Goal: Information Seeking & Learning: Learn about a topic

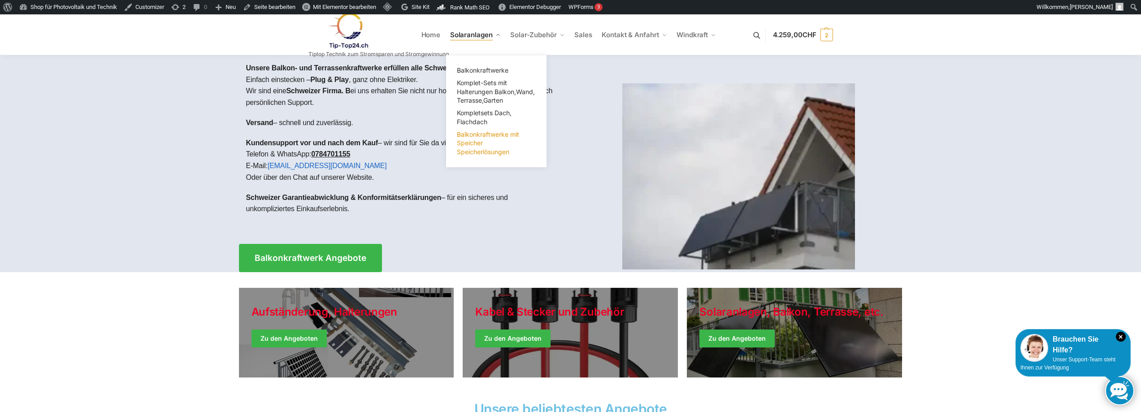
click at [475, 140] on span "Balkonkraftwerke mit Speicher Speicherlösungen" at bounding box center [488, 142] width 62 height 25
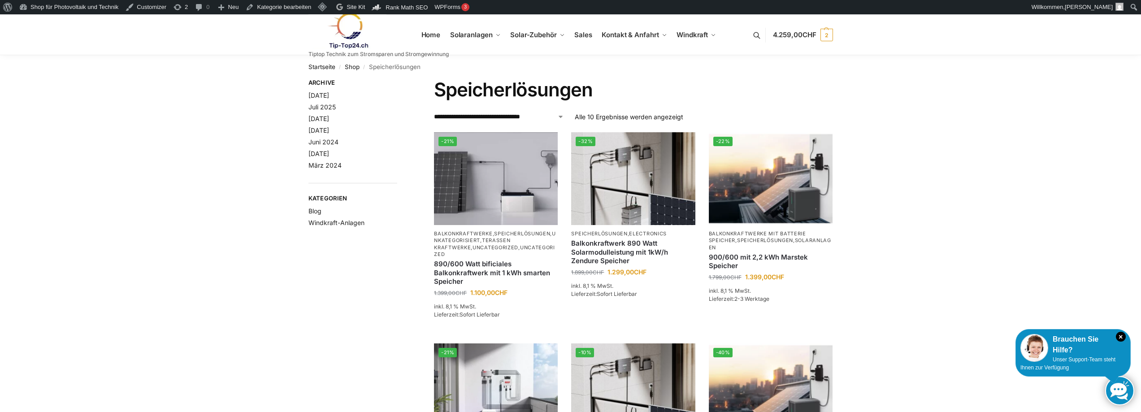
scroll to position [179, 0]
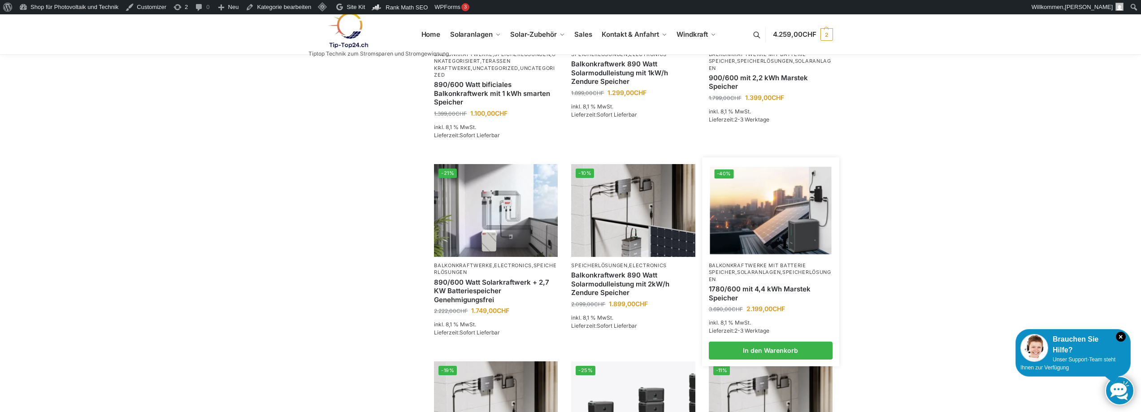
click at [744, 269] on link "Solaranlagen" at bounding box center [758, 272] width 43 height 6
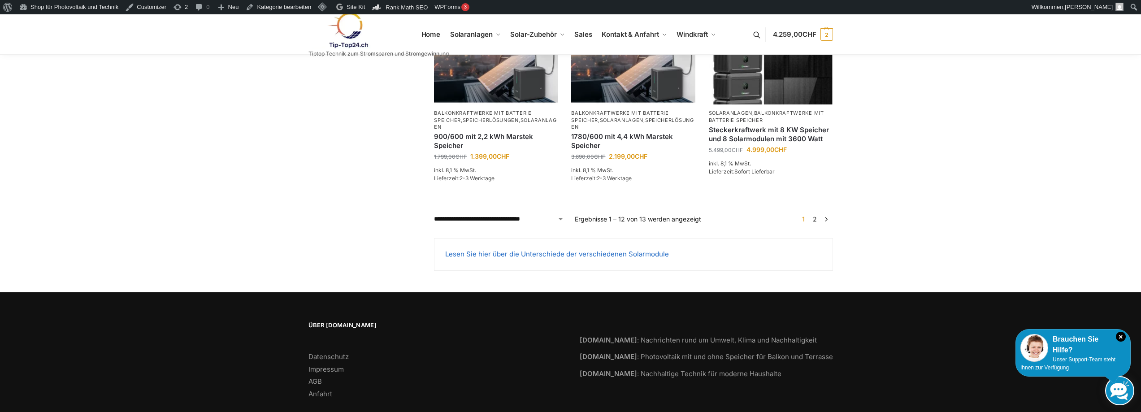
scroll to position [710, 0]
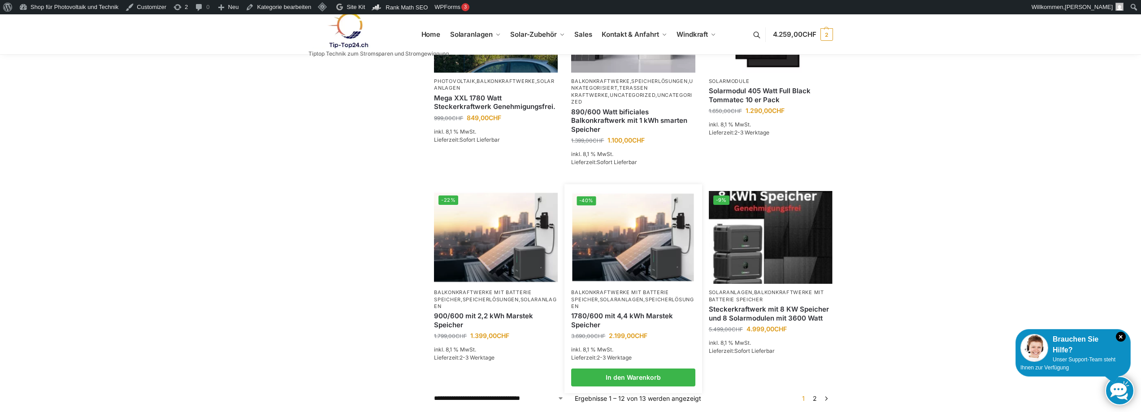
click at [629, 289] on p "Balkonkraftwerke mit Batterie Speicher , Solaranlagen , Speicherlösungen" at bounding box center [633, 299] width 124 height 21
click at [622, 296] on link "Solaranlagen" at bounding box center [621, 299] width 43 height 6
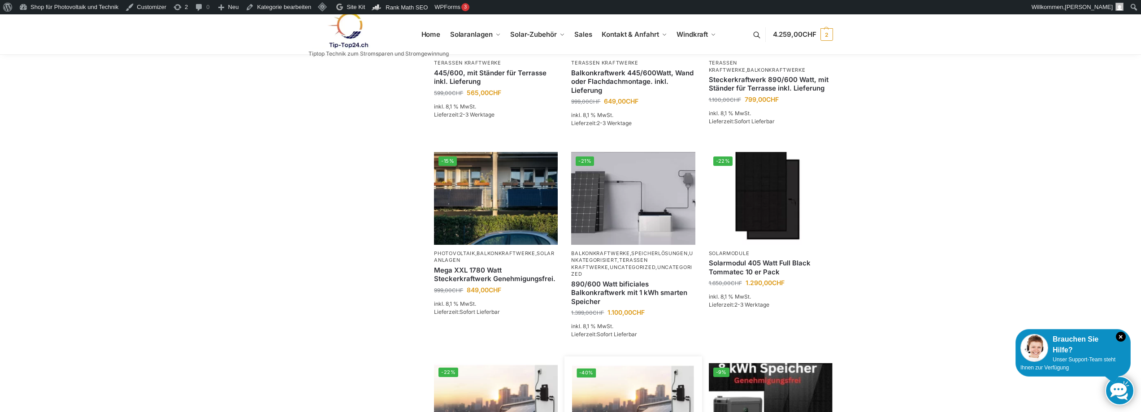
scroll to position [718, 0]
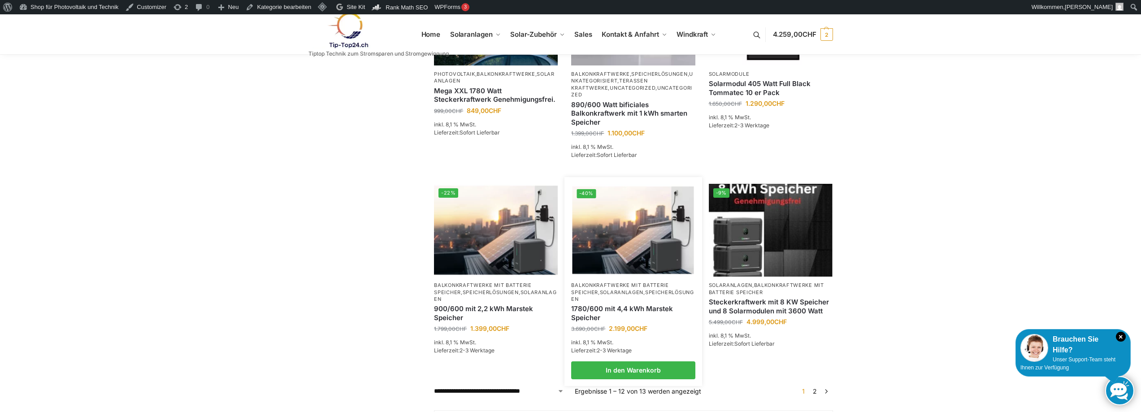
click at [613, 304] on link "1780/600 mit 4,4 kWh Marstek Speicher" at bounding box center [633, 312] width 124 height 17
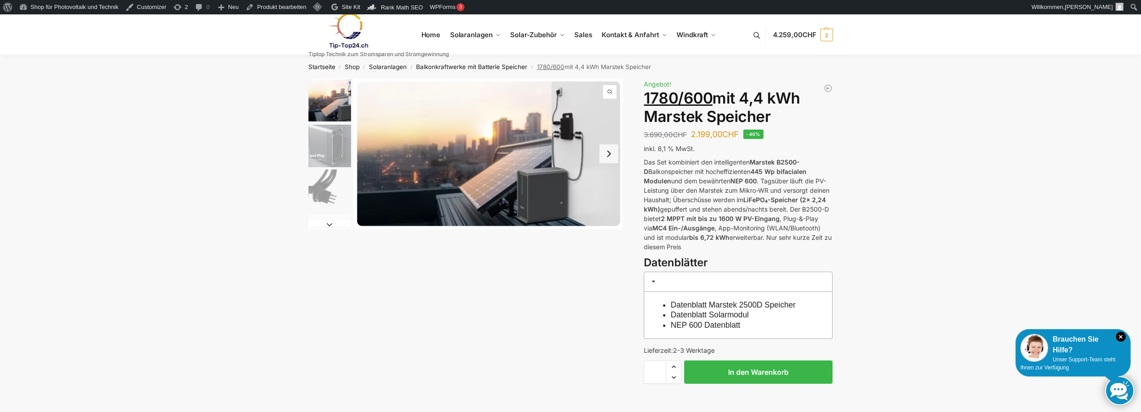
click at [332, 225] on button "Next slide" at bounding box center [330, 224] width 43 height 9
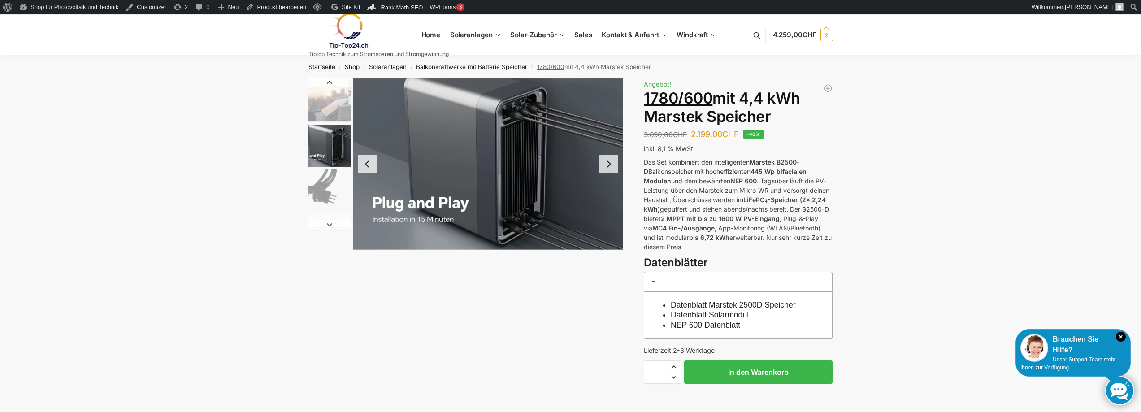
click at [616, 169] on button "Next slide" at bounding box center [609, 164] width 19 height 19
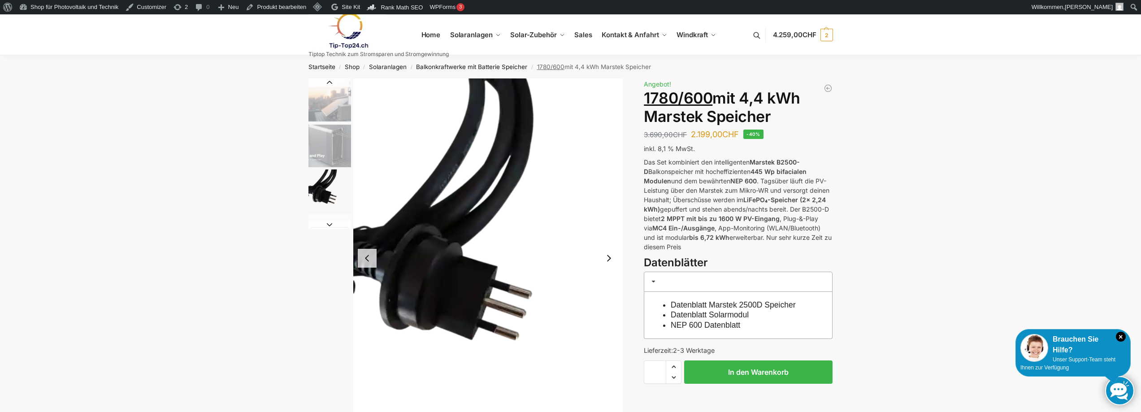
click at [608, 266] on button "Next slide" at bounding box center [609, 258] width 19 height 19
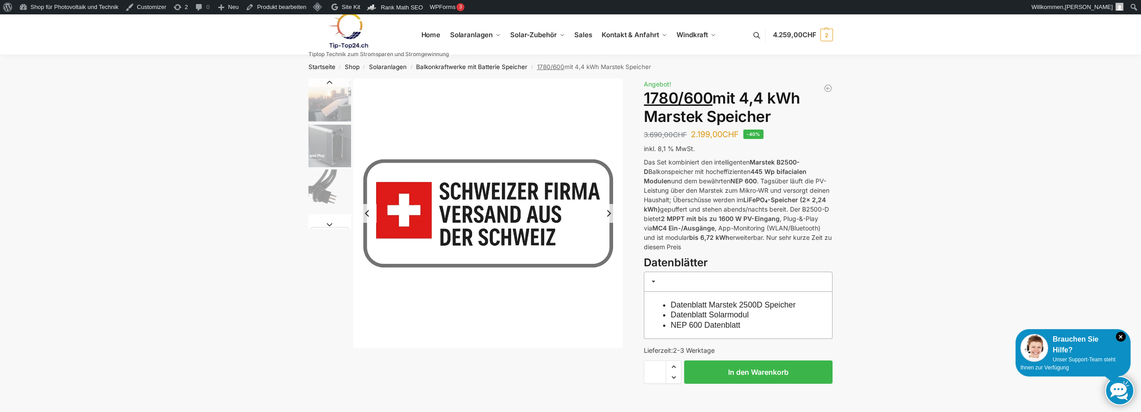
click at [609, 264] on img "4 / 9" at bounding box center [488, 213] width 270 height 270
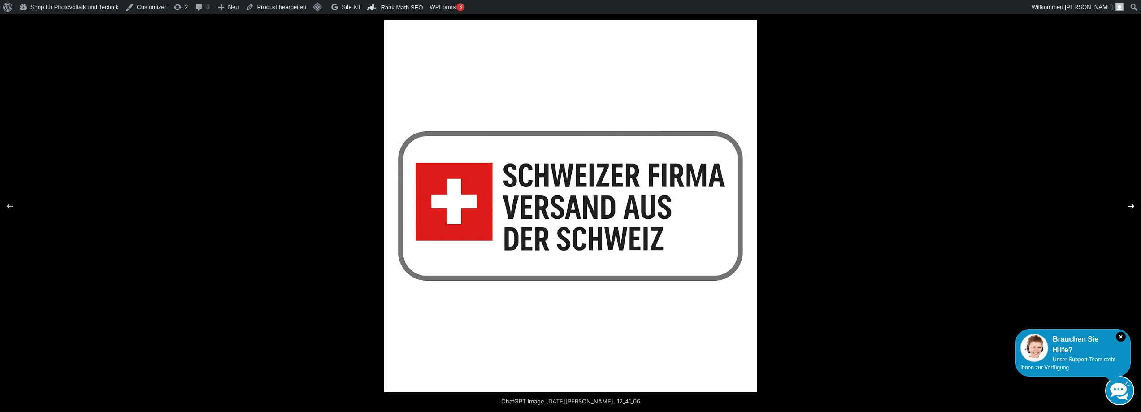
click at [1136, 204] on button "Next (arrow right)" at bounding box center [1125, 206] width 31 height 45
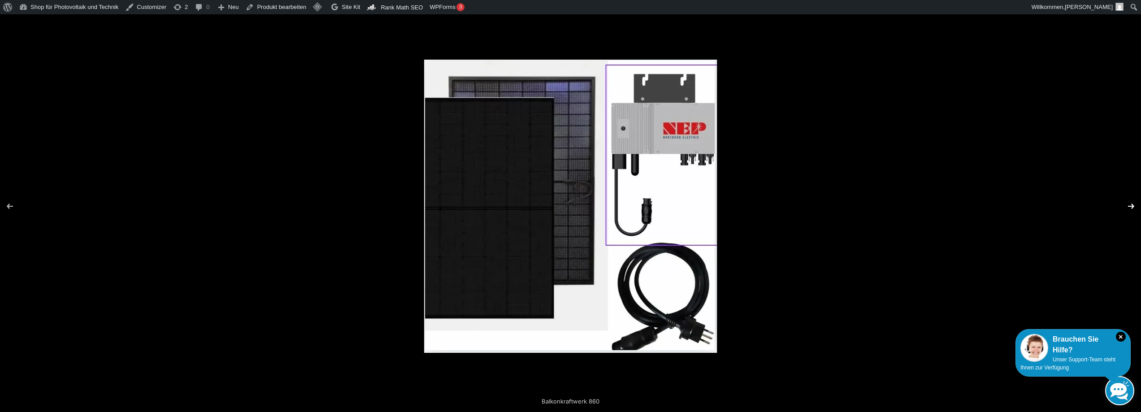
click at [1136, 204] on button "Next (arrow right)" at bounding box center [1125, 206] width 31 height 45
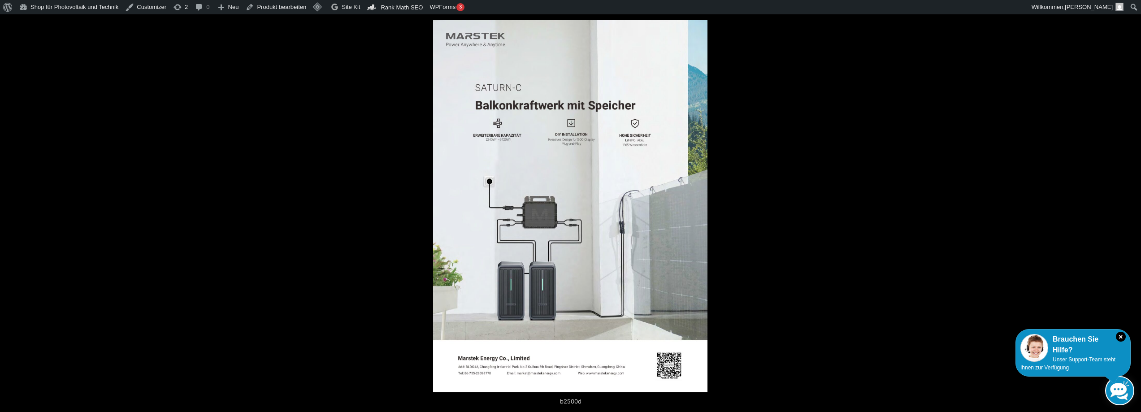
click at [1136, 204] on button "Next (arrow right)" at bounding box center [1125, 206] width 31 height 45
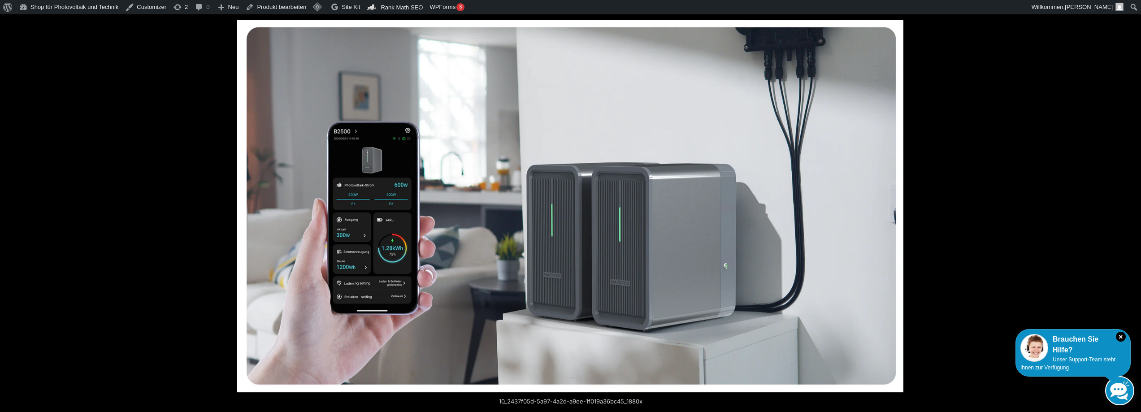
click at [1136, 204] on button "Next (arrow right)" at bounding box center [1125, 206] width 31 height 45
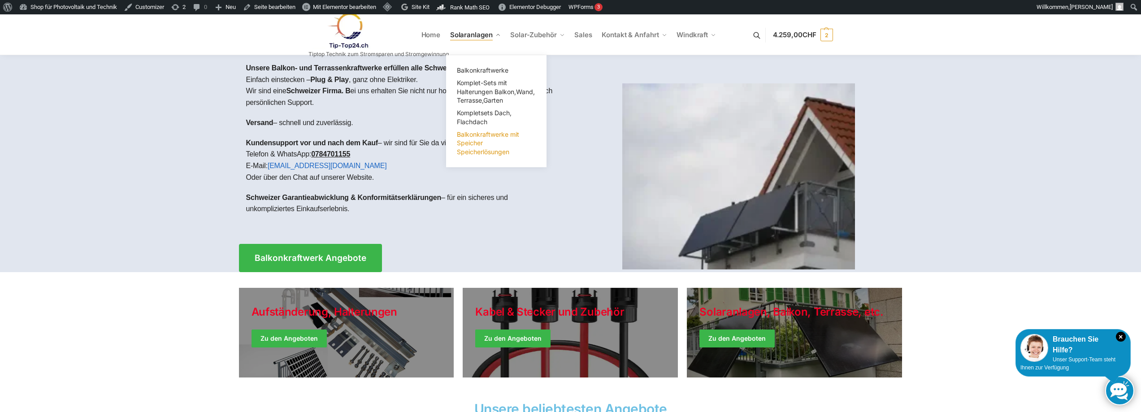
click at [470, 144] on span "Balkonkraftwerke mit Speicher Speicherlösungen" at bounding box center [488, 142] width 62 height 25
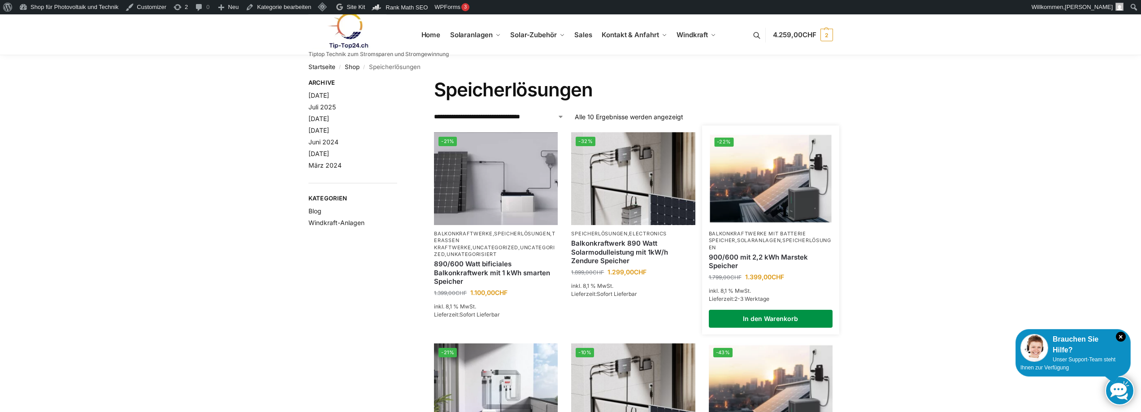
scroll to position [179, 0]
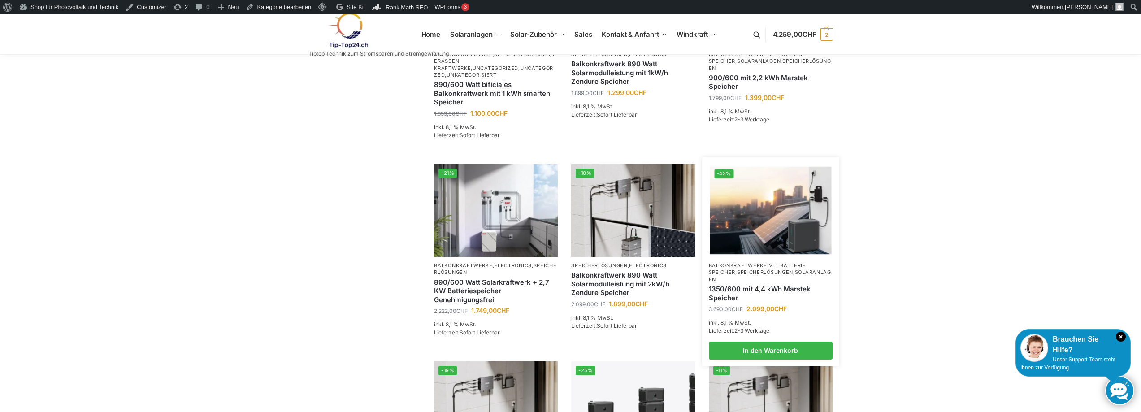
click at [757, 269] on link "Speicherlösungen" at bounding box center [765, 272] width 56 height 6
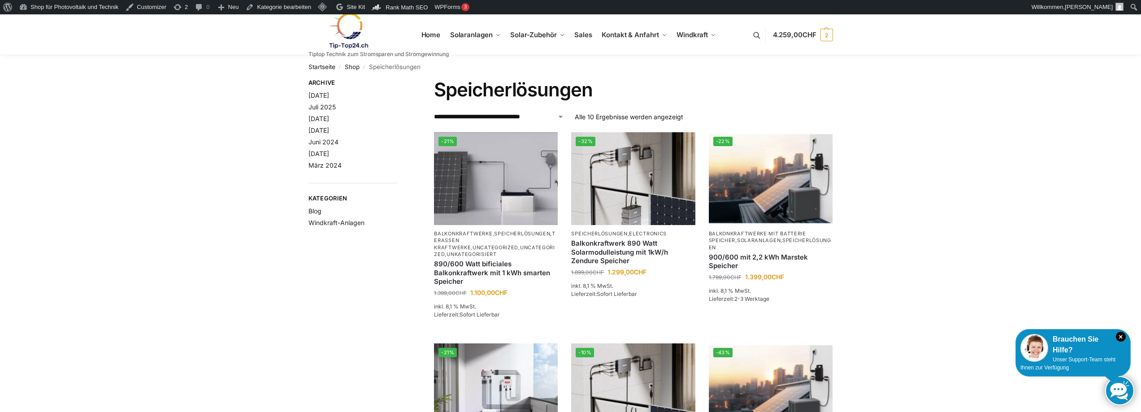
scroll to position [179, 0]
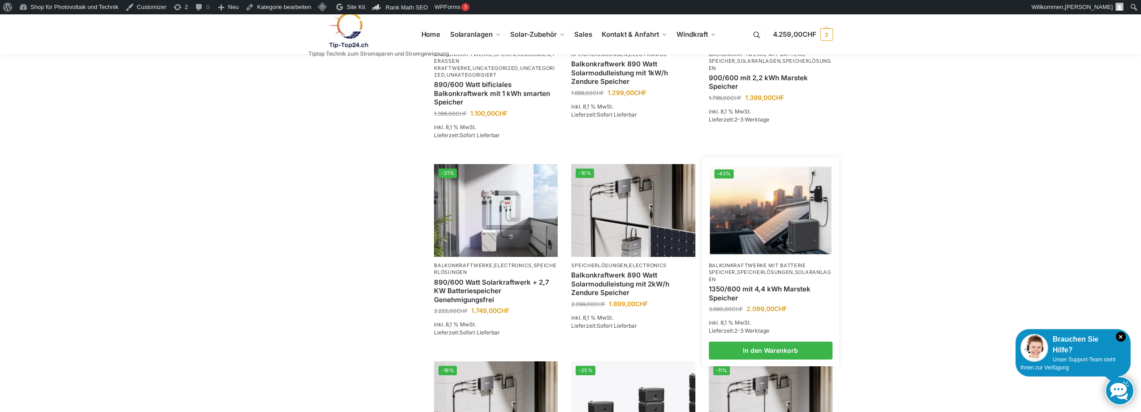
click at [763, 285] on link "1350/600 mit 4,4 kWh Marstek Speicher" at bounding box center [771, 293] width 124 height 17
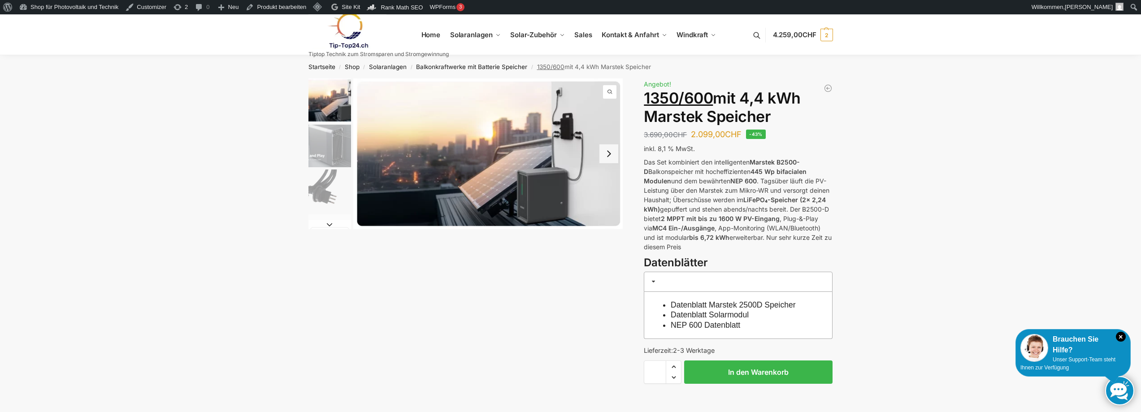
click at [475, 136] on img "1 / 9" at bounding box center [488, 153] width 270 height 151
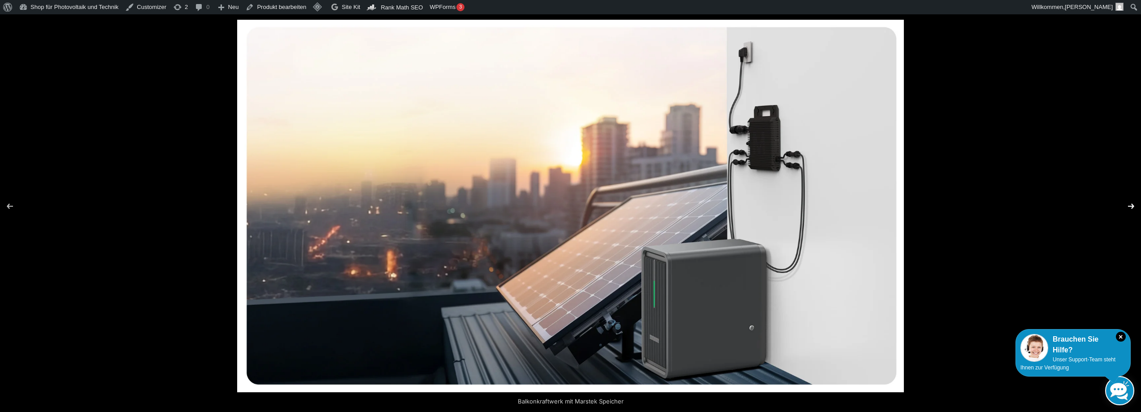
click at [1130, 200] on button "Next (arrow right)" at bounding box center [1125, 206] width 31 height 45
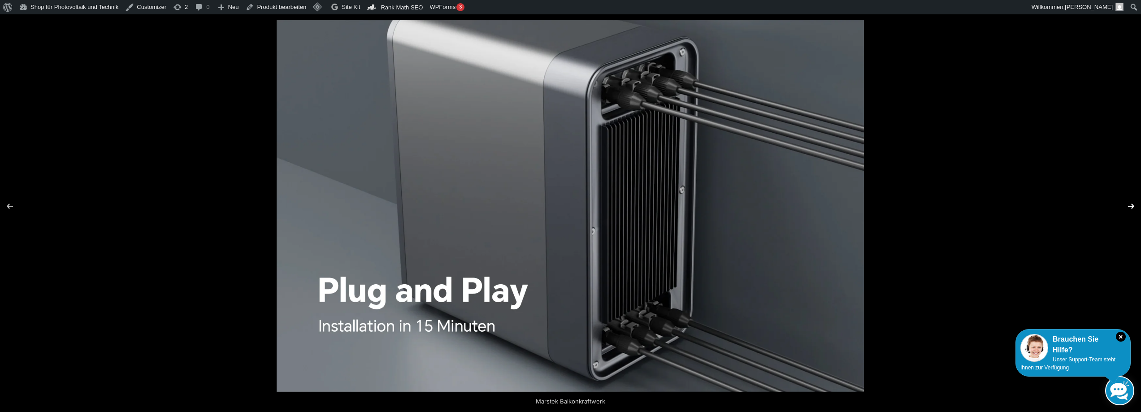
click at [1130, 203] on button "Next (arrow right)" at bounding box center [1125, 206] width 31 height 45
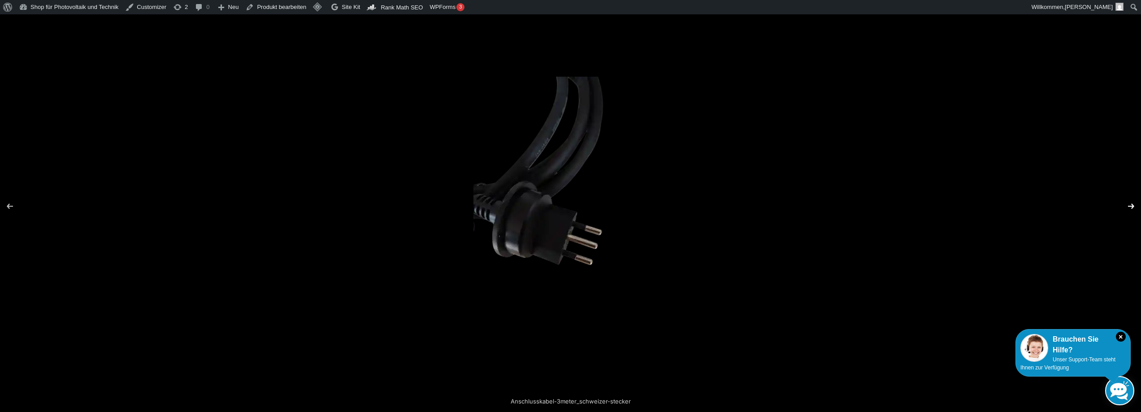
click at [1130, 203] on button "Next (arrow right)" at bounding box center [1125, 206] width 31 height 45
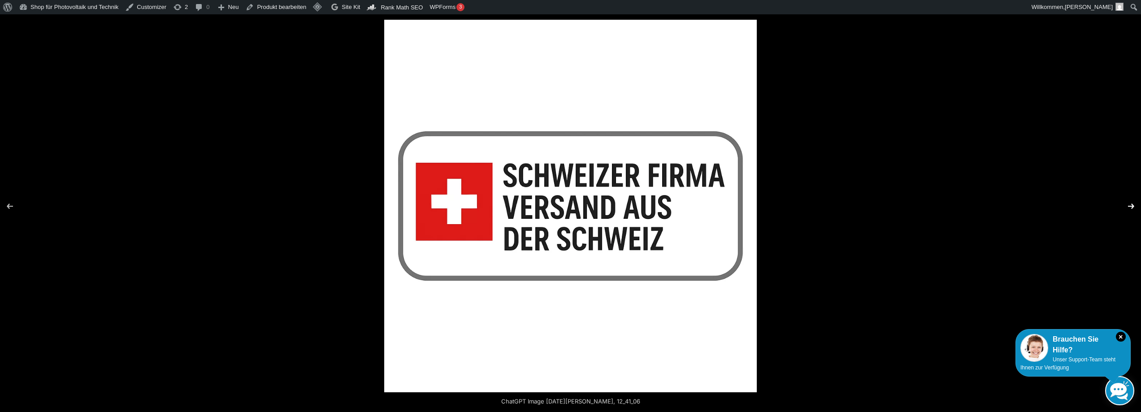
click at [1129, 204] on button "Next (arrow right)" at bounding box center [1125, 206] width 31 height 45
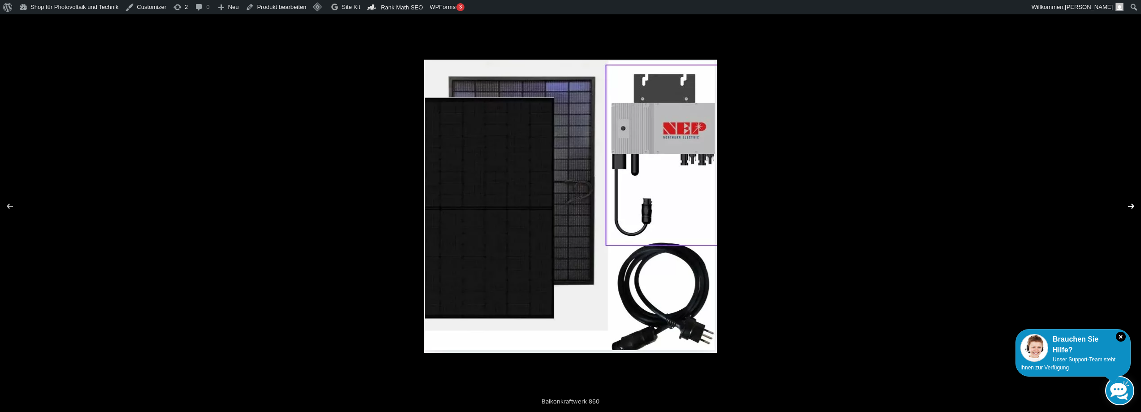
click at [1129, 204] on button "Next (arrow right)" at bounding box center [1125, 206] width 31 height 45
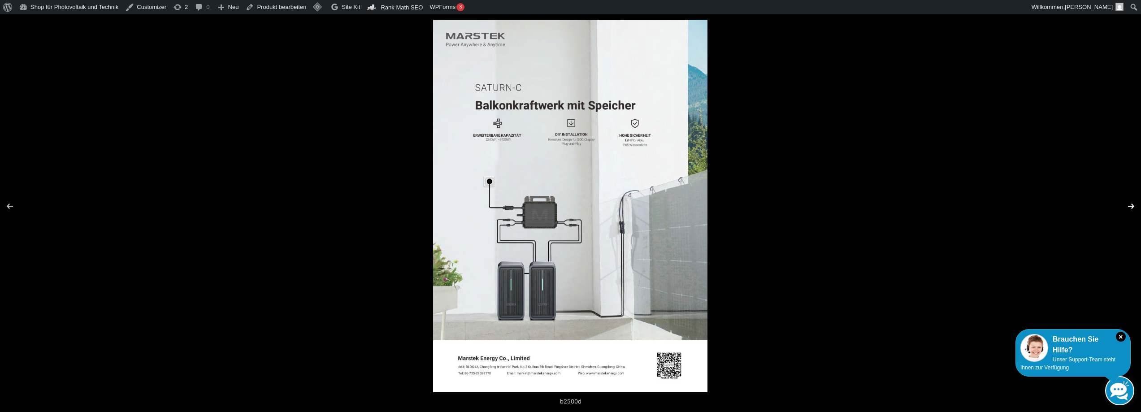
click at [1127, 206] on button "Next (arrow right)" at bounding box center [1125, 206] width 31 height 45
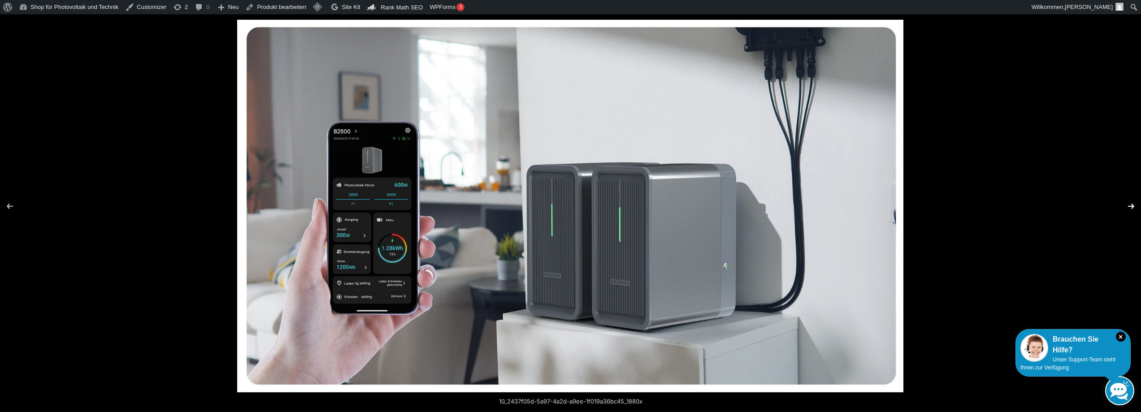
click at [1127, 207] on button "Next (arrow right)" at bounding box center [1125, 206] width 31 height 45
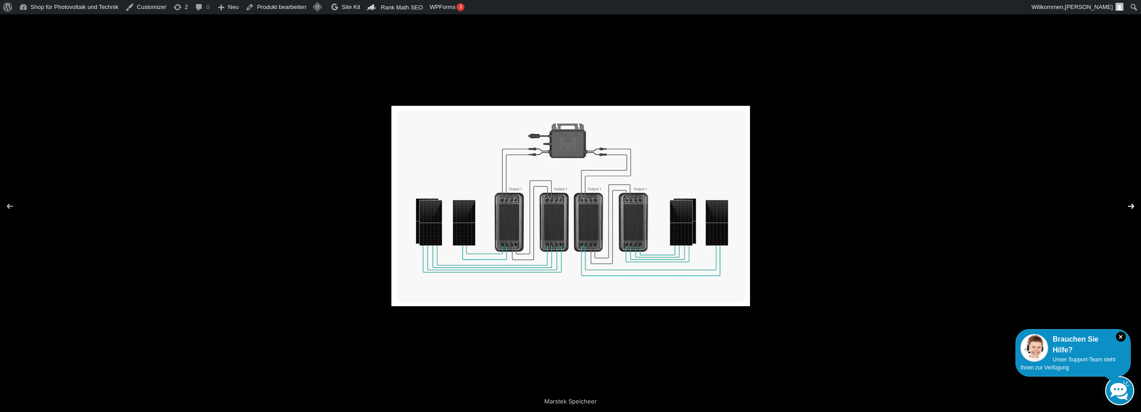
click at [1132, 206] on button "Next (arrow right)" at bounding box center [1125, 206] width 31 height 45
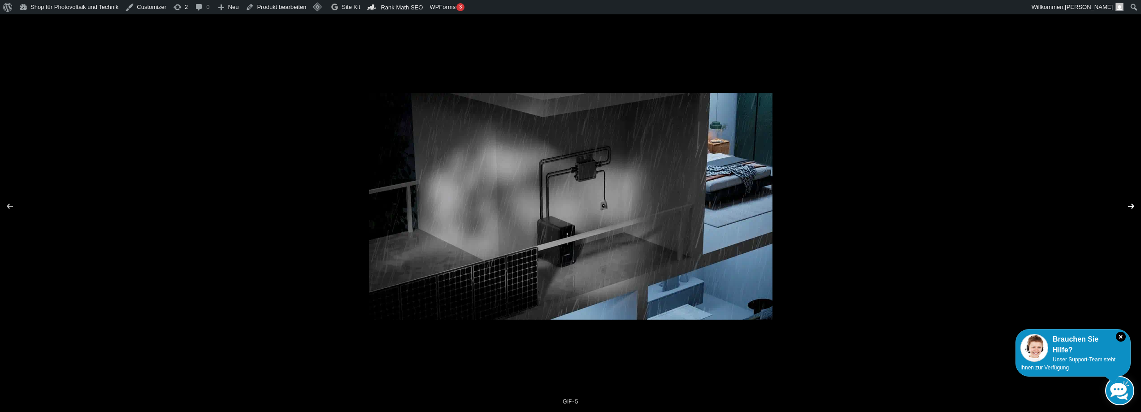
click at [1132, 206] on button "Next (arrow right)" at bounding box center [1125, 206] width 31 height 45
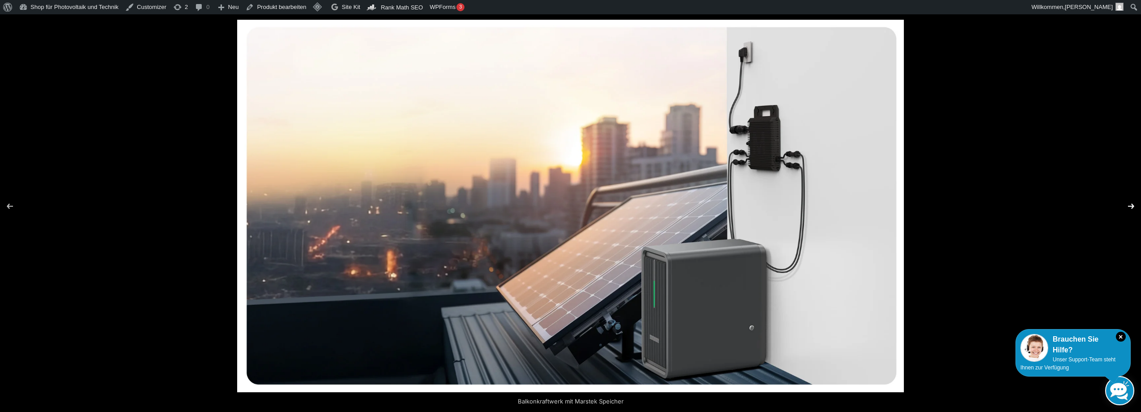
click at [1132, 206] on button "Next (arrow right)" at bounding box center [1125, 206] width 31 height 45
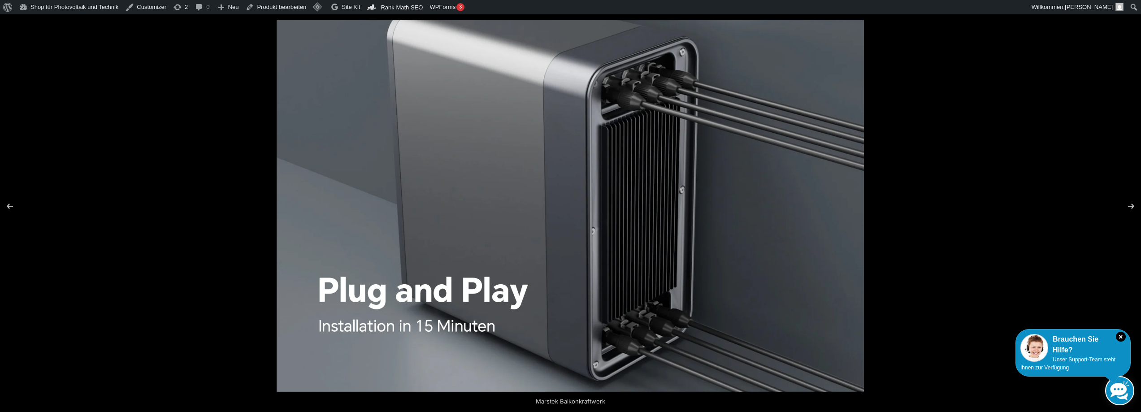
click at [152, 147] on div at bounding box center [570, 206] width 1141 height 412
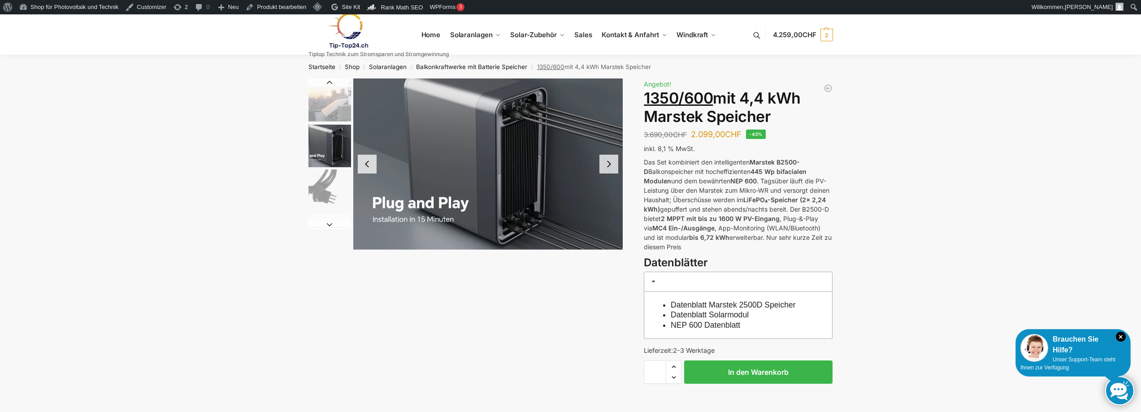
click at [721, 303] on link "Datenblatt Marstek 2500D Speicher" at bounding box center [733, 304] width 125 height 9
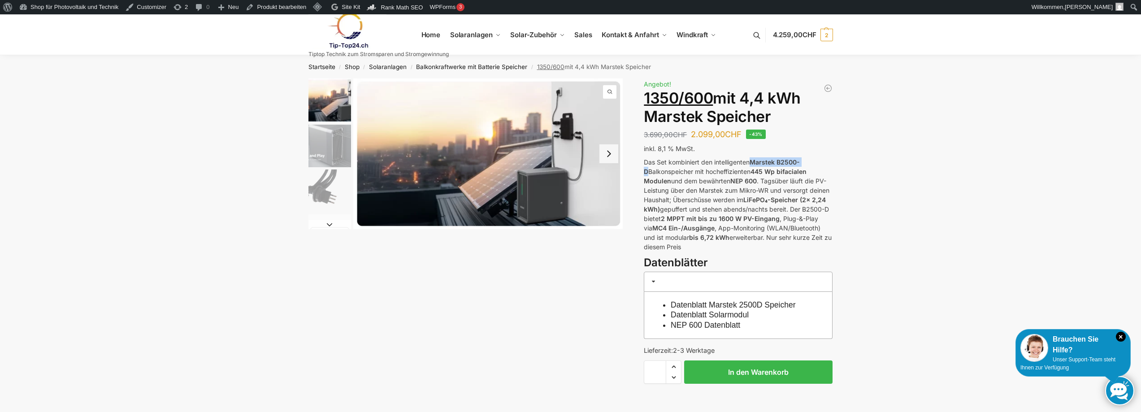
drag, startPoint x: 753, startPoint y: 161, endPoint x: 815, endPoint y: 155, distance: 62.3
click at [815, 155] on div "Steckerkraftwerk mit 8 KW Speicher und 8 Solarmodulen mit 3600 Watt 5.399,00 CH…" at bounding box center [738, 248] width 189 height 341
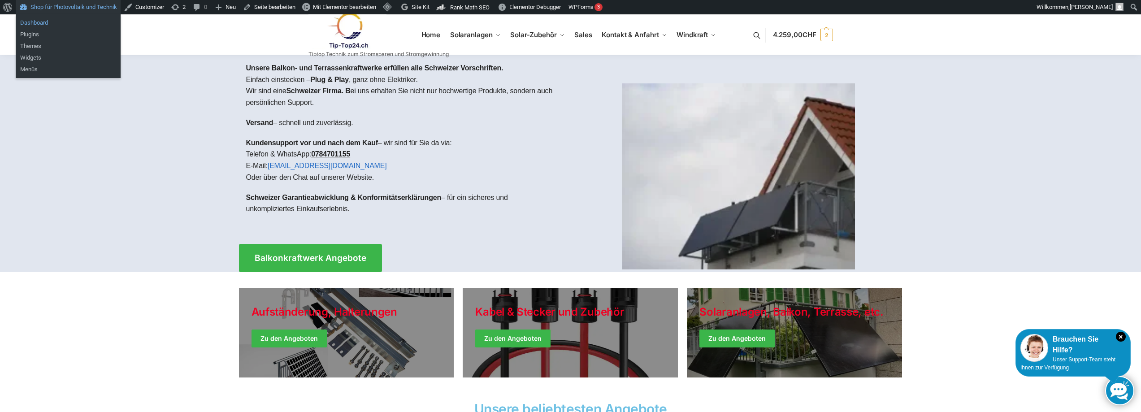
click at [44, 22] on link "Dashboard" at bounding box center [68, 23] width 105 height 12
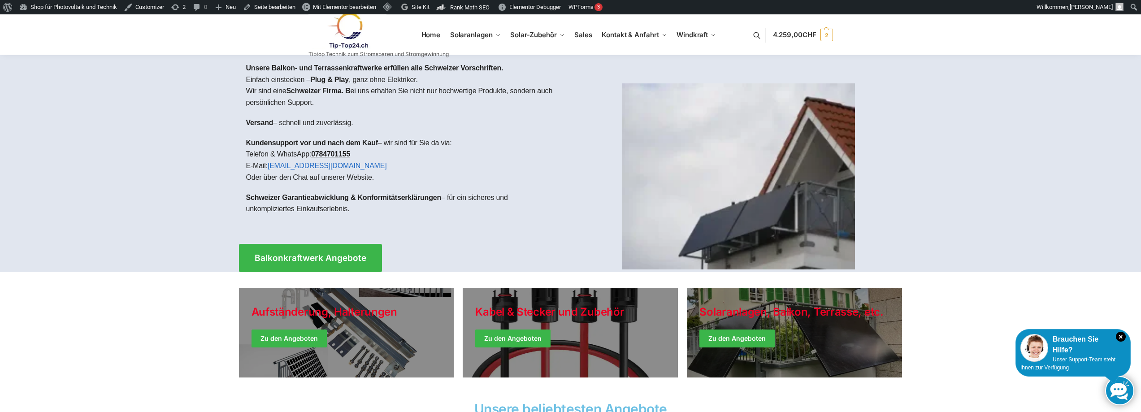
click at [343, 35] on img at bounding box center [348, 31] width 78 height 36
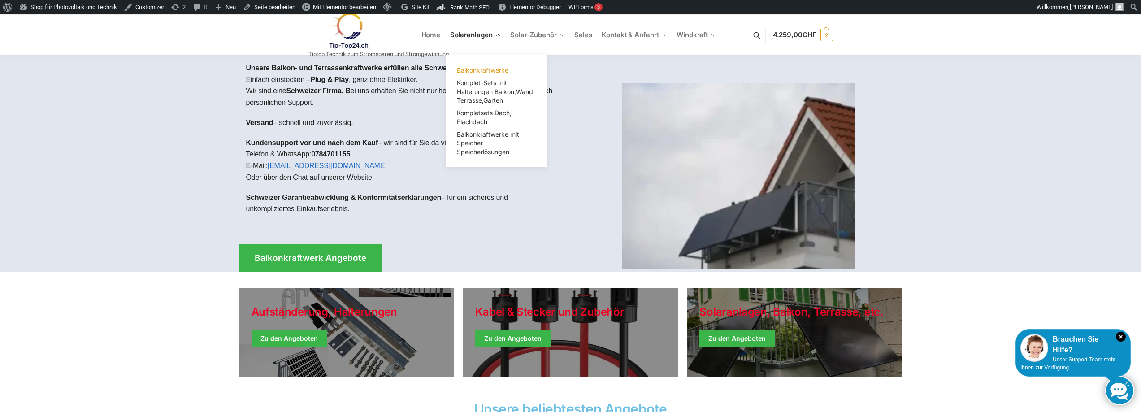
click at [479, 70] on span "Balkonkraftwerke" at bounding box center [483, 70] width 52 height 8
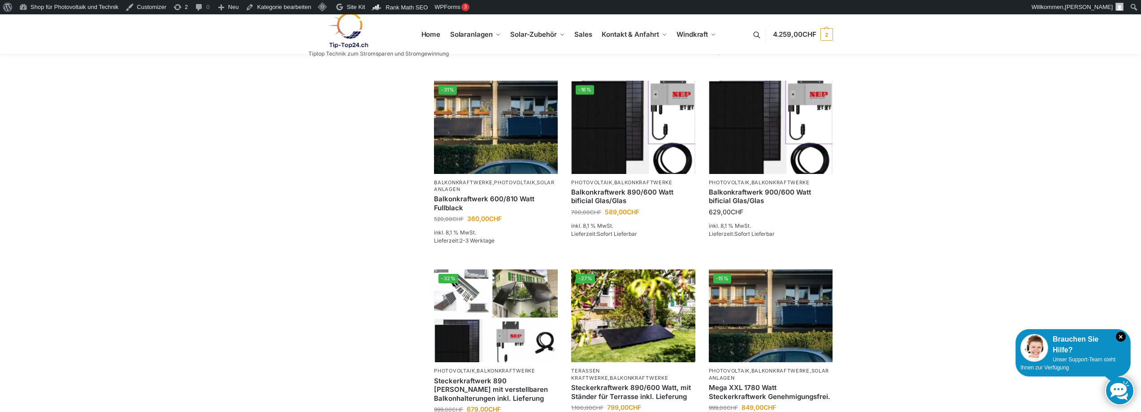
scroll to position [179, 0]
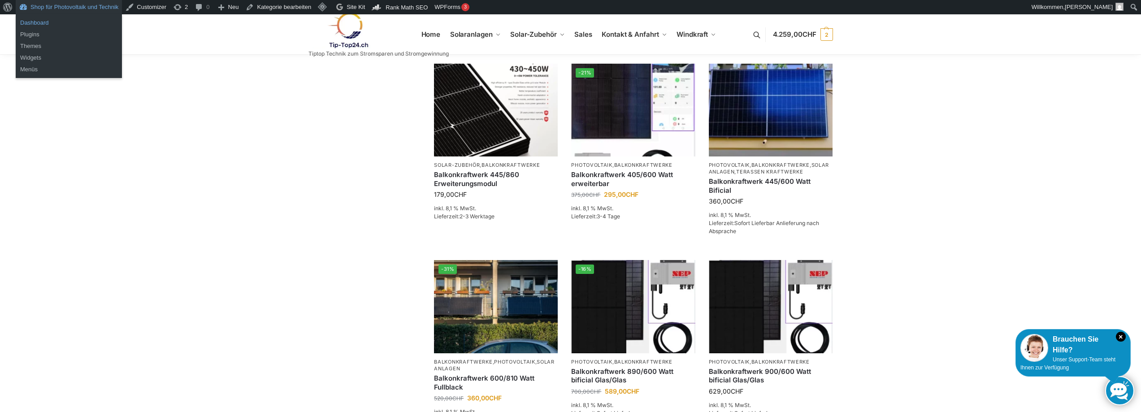
click at [39, 21] on link "Dashboard" at bounding box center [69, 23] width 106 height 12
